Goal: Task Accomplishment & Management: Complete application form

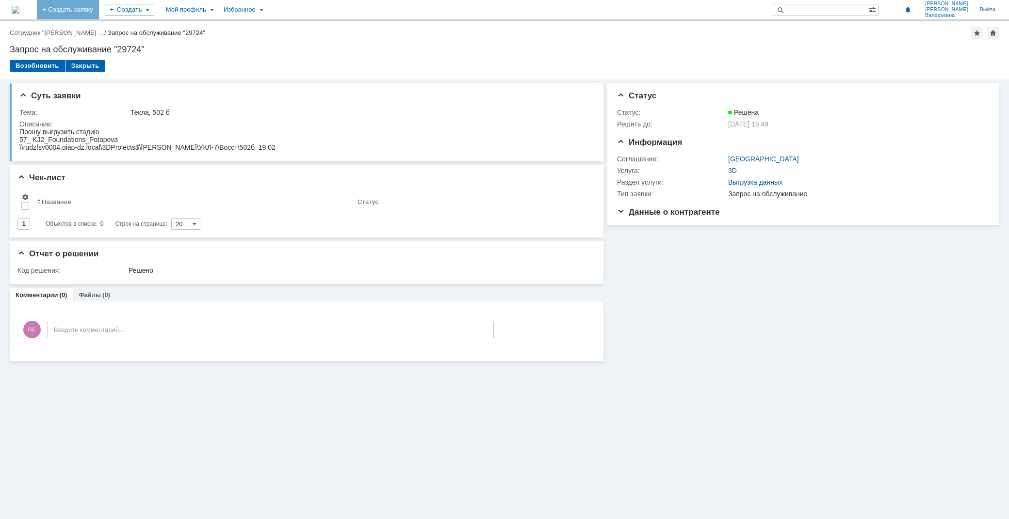
click at [99, 5] on link "+ Создать заявку" at bounding box center [68, 9] width 62 height 19
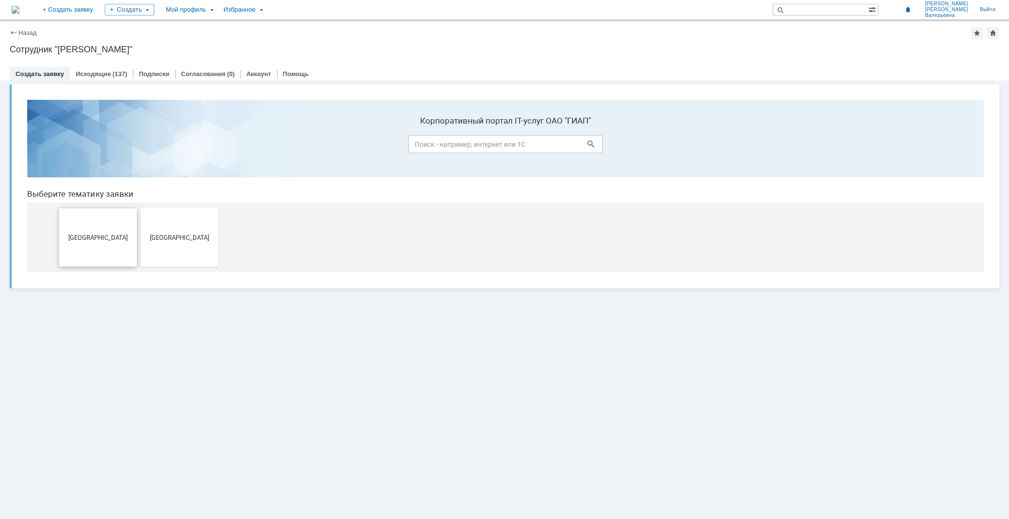
click at [121, 233] on button "[GEOGRAPHIC_DATA]" at bounding box center [98, 237] width 78 height 58
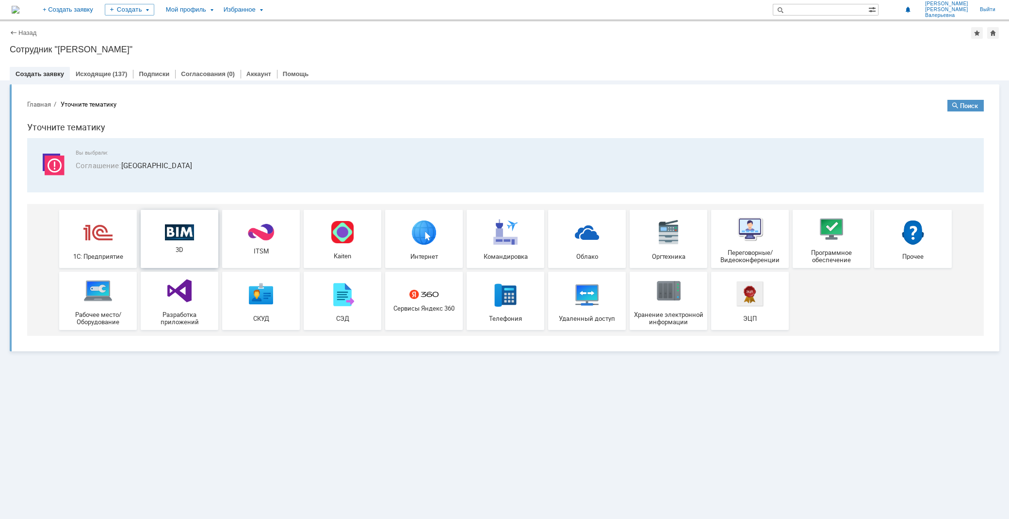
click at [186, 247] on span "3D" at bounding box center [180, 249] width 72 height 7
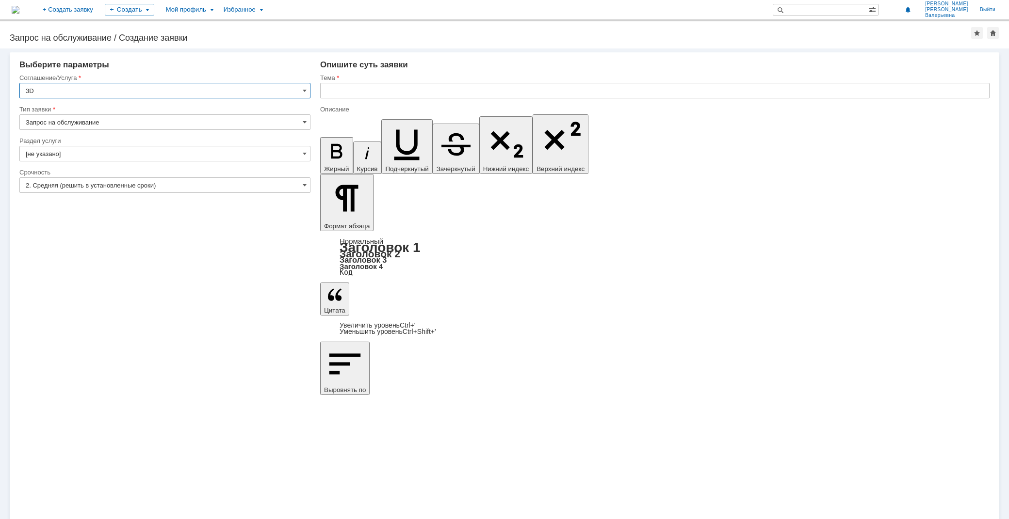
click at [59, 154] on input "[не указано]" at bounding box center [164, 154] width 291 height 16
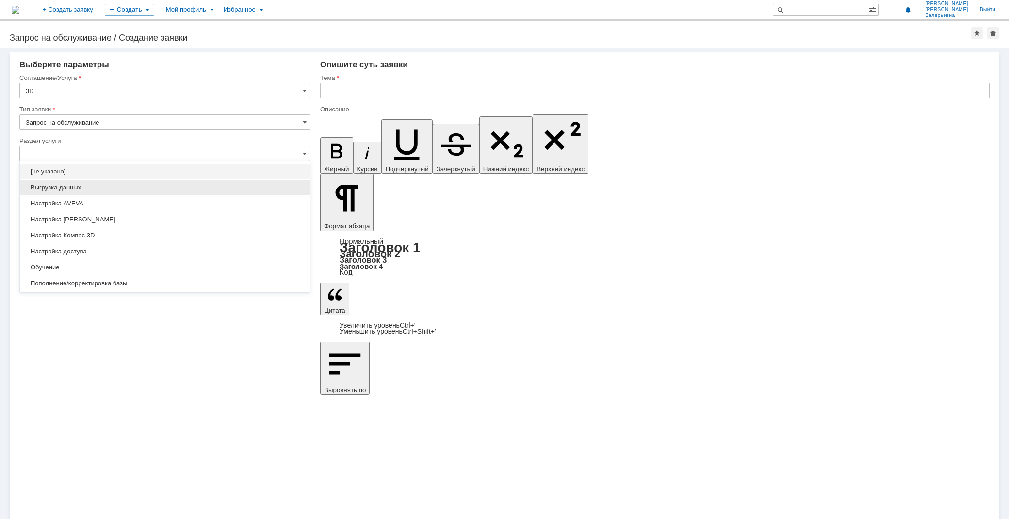
click at [65, 188] on span "Выгрузка данных" at bounding box center [165, 188] width 278 height 8
type input "Выгрузка данных"
type input "ПО: Revit/[PERSON_NAME] Проект ** Корпус **"
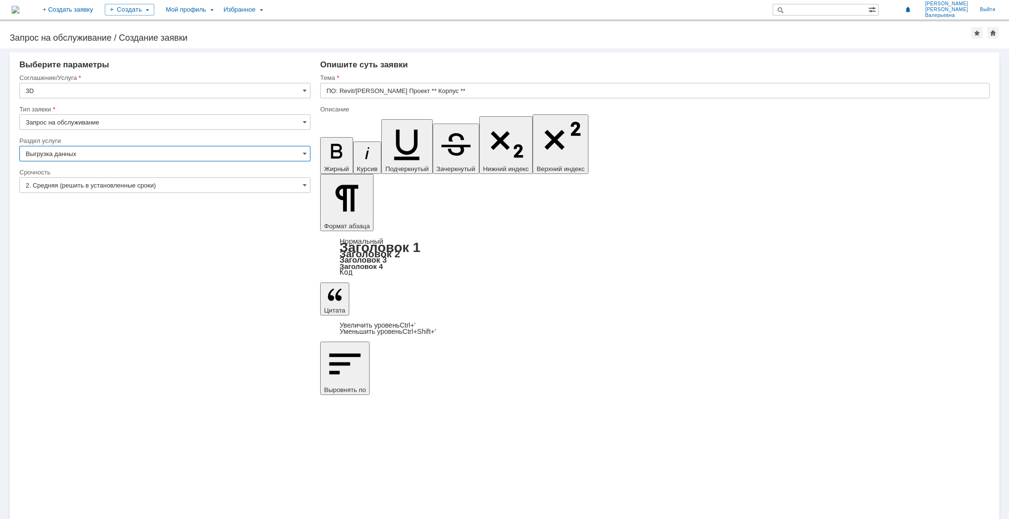
type input "Выгрузка данных"
click at [404, 86] on input "ПО: Revit/Tekla Проект ** Корпус **" at bounding box center [654, 91] width 669 height 16
type input "Текла, 502б"
drag, startPoint x: 400, startPoint y: 3702, endPoint x: 308, endPoint y: 3685, distance: 93.6
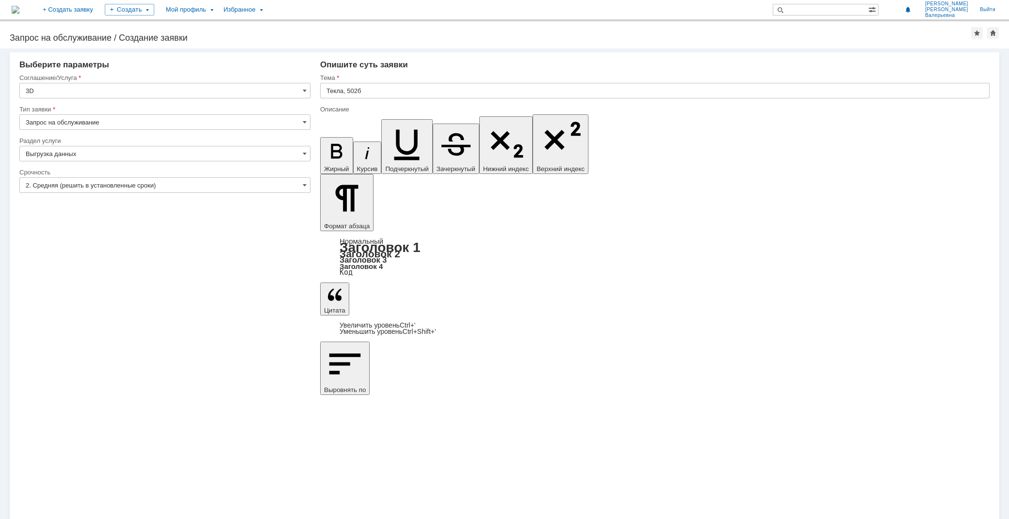
scroll to position [1014, 2]
